Goal: Transaction & Acquisition: Book appointment/travel/reservation

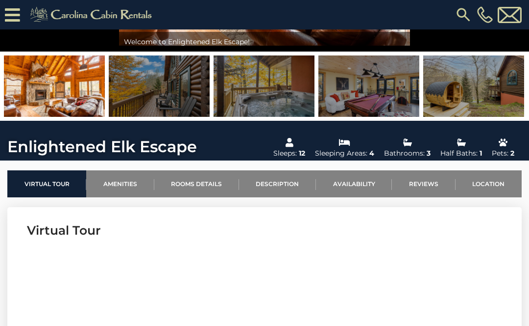
scroll to position [232, 0]
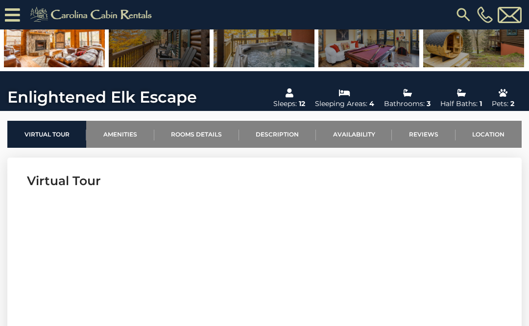
click at [364, 136] on link "Availability" at bounding box center [354, 134] width 76 height 27
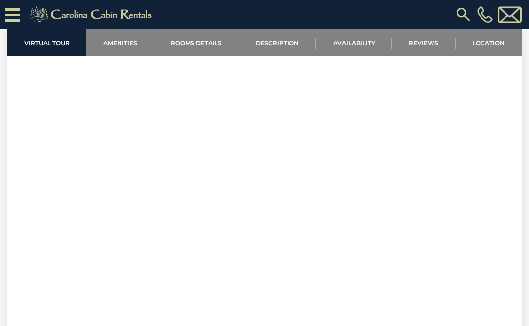
scroll to position [343, 0]
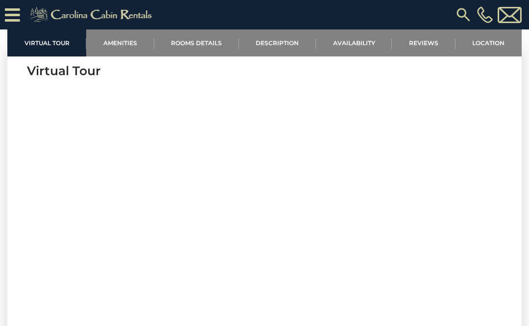
click at [15, 17] on icon at bounding box center [12, 14] width 15 height 17
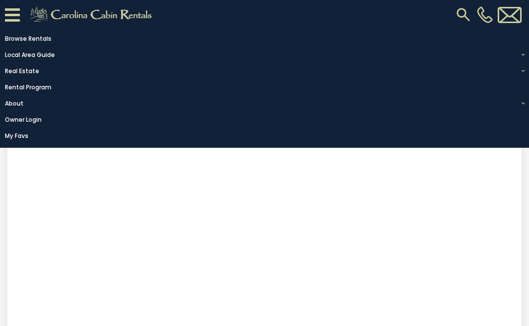
click at [25, 94] on link "Rental Program" at bounding box center [262, 87] width 525 height 14
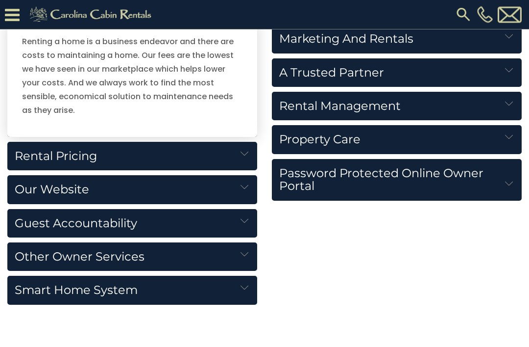
scroll to position [1147, 0]
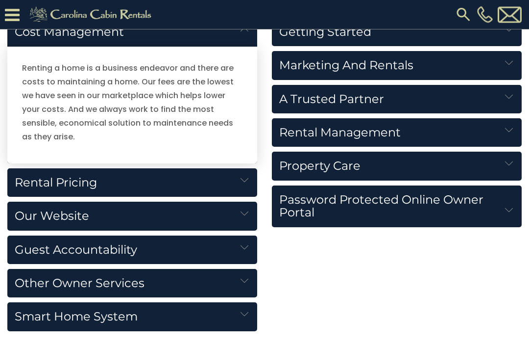
click at [36, 216] on h5 "Our Website" at bounding box center [132, 216] width 250 height 28
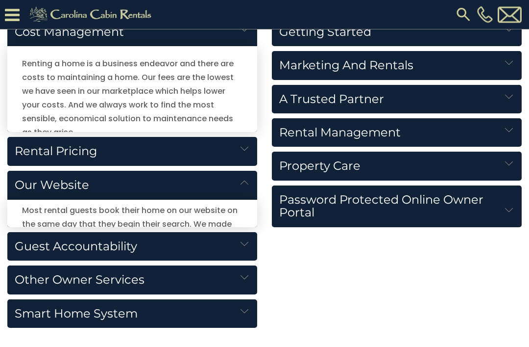
scroll to position [1120, 0]
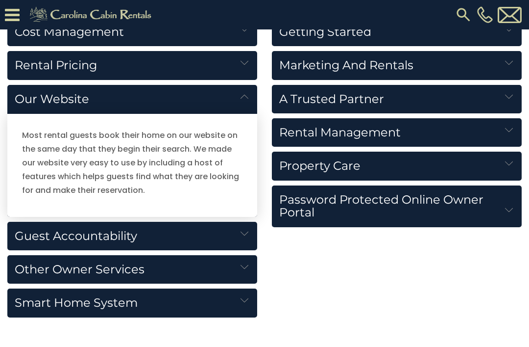
click at [50, 95] on h5 "Our Website" at bounding box center [132, 99] width 250 height 29
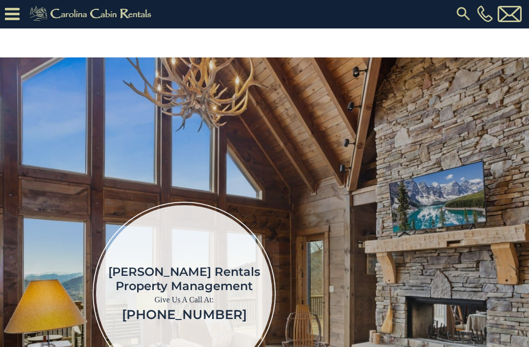
scroll to position [0, 0]
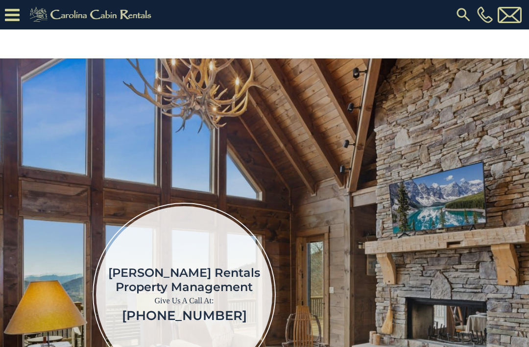
click at [11, 17] on icon at bounding box center [12, 14] width 15 height 17
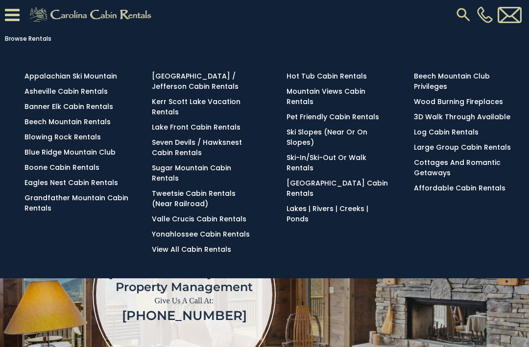
click at [53, 108] on link "Banner Elk Cabin Rentals" at bounding box center [69, 106] width 89 height 10
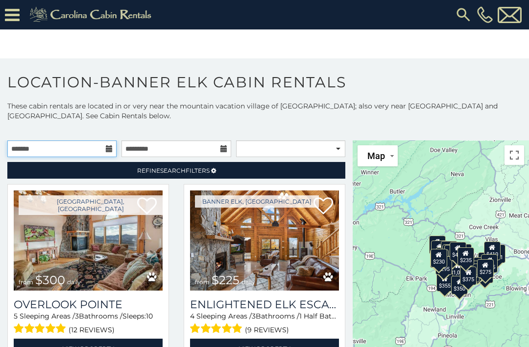
click at [104, 147] on input "text" at bounding box center [61, 148] width 109 height 17
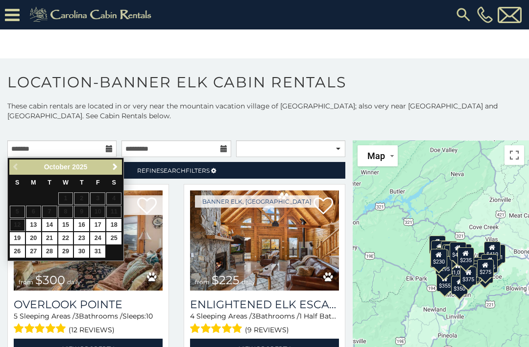
click at [115, 220] on link "18" at bounding box center [113, 225] width 15 height 12
type input "**********"
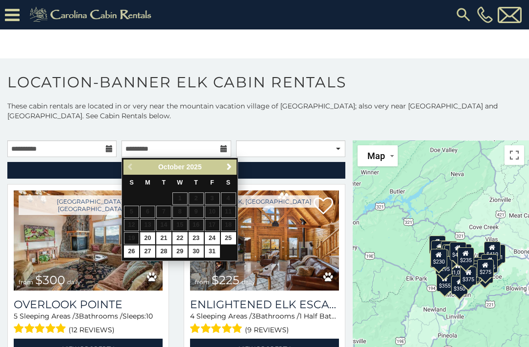
click at [130, 236] on table "S M T W T F S 1 2 3 4 5 6 7 8 9 10 11 12 13 14 15 16 17 18 19 20 21 22 23 24 25…" at bounding box center [180, 217] width 113 height 84
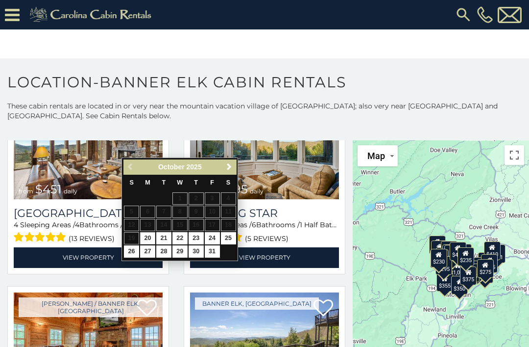
scroll to position [284, 0]
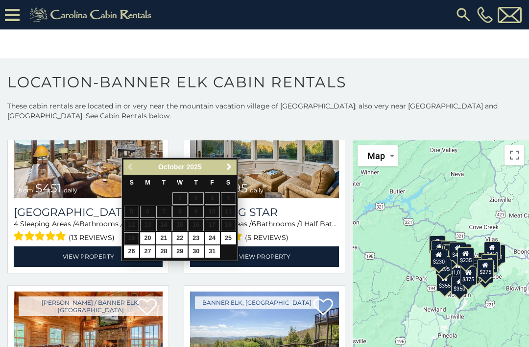
click at [147, 236] on link "20" at bounding box center [147, 238] width 15 height 12
type input "**********"
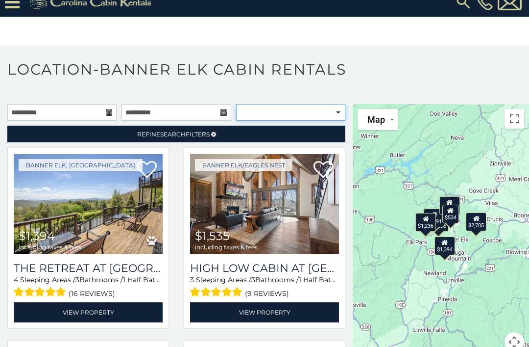
click at [286, 111] on select "**********" at bounding box center [290, 112] width 109 height 17
